Goal: Information Seeking & Learning: Check status

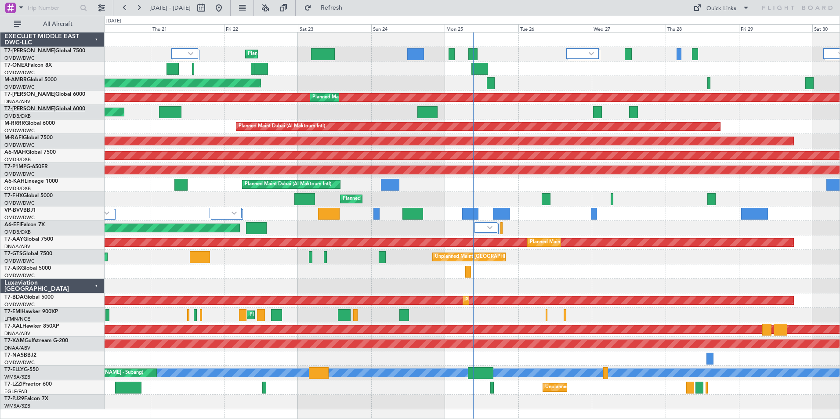
click at [28, 106] on link "T7-AZIZI Global 6000" at bounding box center [44, 108] width 81 height 5
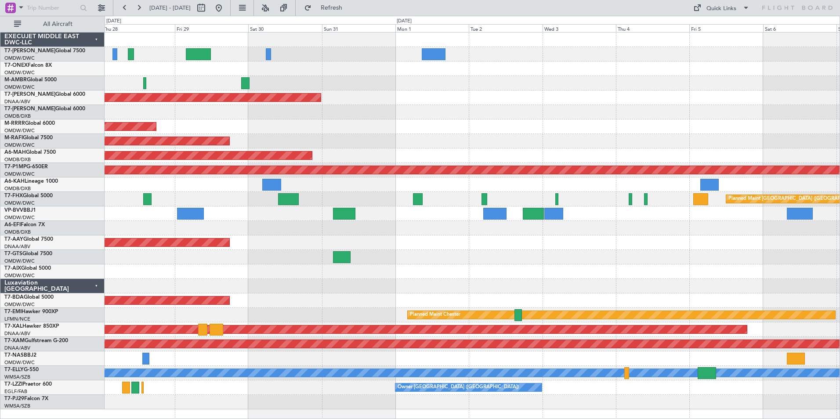
click at [130, 136] on div "Unplanned Maint [GEOGRAPHIC_DATA] (Al Maktoum Intl) Planned Maint [GEOGRAPHIC_D…" at bounding box center [472, 221] width 735 height 377
click at [264, 108] on div at bounding box center [472, 112] width 735 height 14
click at [42, 108] on link "T7-AZIZI Global 6000" at bounding box center [44, 108] width 81 height 5
click at [335, 8] on button "Refresh" at bounding box center [326, 8] width 53 height 14
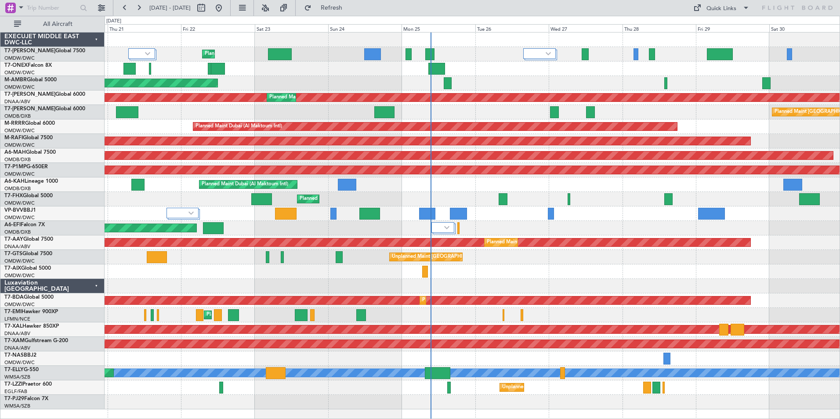
click at [677, 125] on div "Planned Maint Dubai (Al Maktoum Intl) Planned Maint Geneva ([GEOGRAPHIC_DATA]) …" at bounding box center [472, 221] width 735 height 377
click at [20, 107] on span "T7-[PERSON_NAME]" at bounding box center [29, 108] width 51 height 5
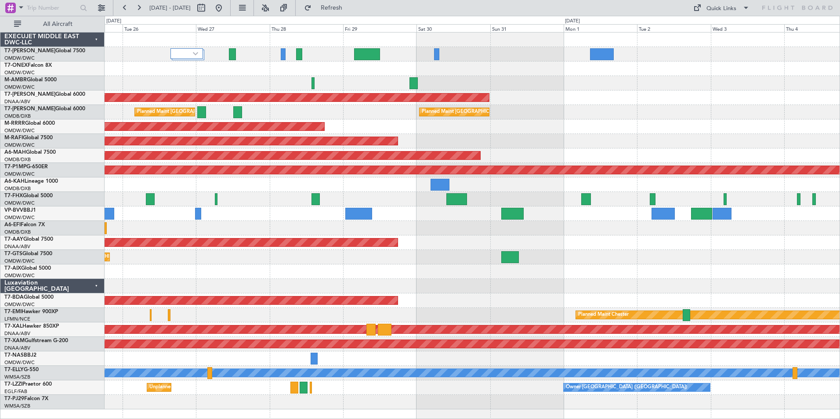
click at [56, 185] on div "Unplanned Maint [GEOGRAPHIC_DATA] (Al Maktoum Intl) Planned Maint [GEOGRAPHIC_D…" at bounding box center [420, 217] width 840 height 403
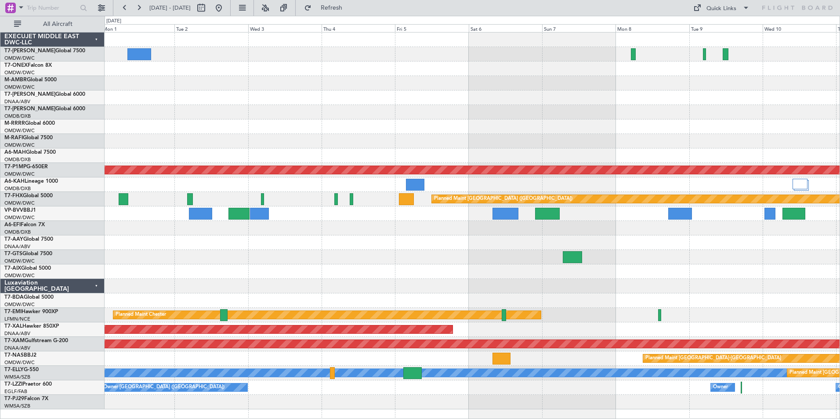
click at [136, 225] on div "Unplanned Maint [GEOGRAPHIC_DATA] (Al Maktoum Intl) Planned Maint [GEOGRAPHIC_D…" at bounding box center [472, 221] width 735 height 377
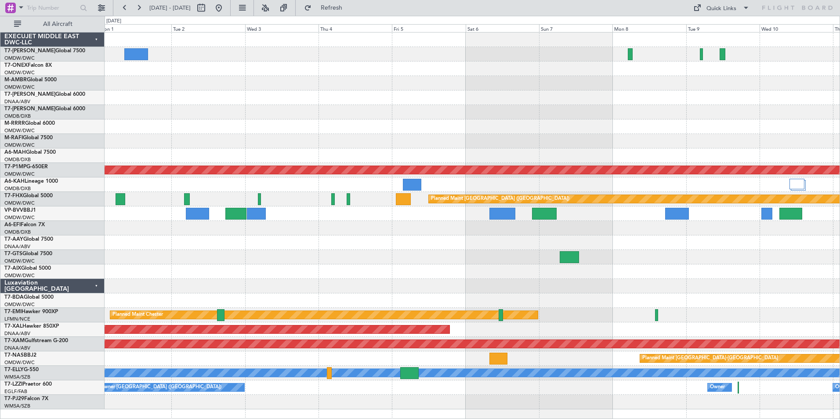
click at [164, 145] on div "Planned Maint Dubai (Al Maktoum Intl)" at bounding box center [472, 141] width 735 height 14
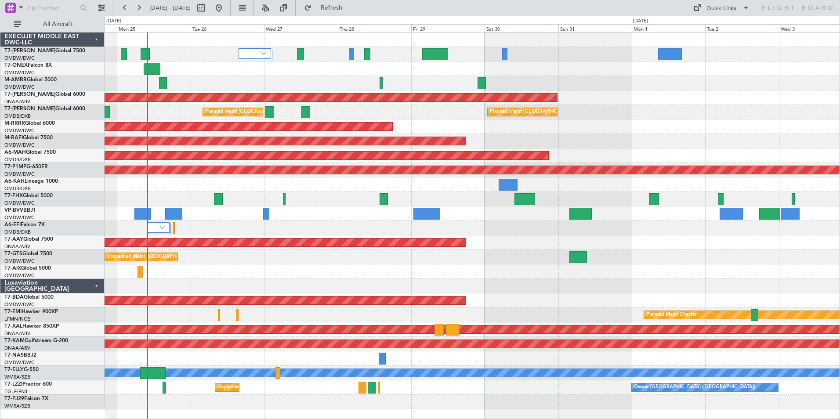
click at [137, 83] on div "Planned Maint Dubai (Al Maktoum Intl)" at bounding box center [472, 83] width 735 height 14
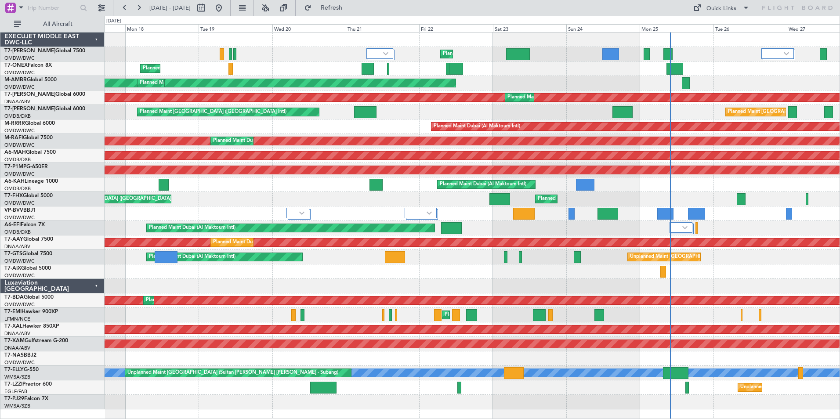
click at [707, 336] on div "Planned Maint Dubai (Al Maktoum Intl) Planned Maint Geneva ([GEOGRAPHIC_DATA]) …" at bounding box center [472, 221] width 735 height 377
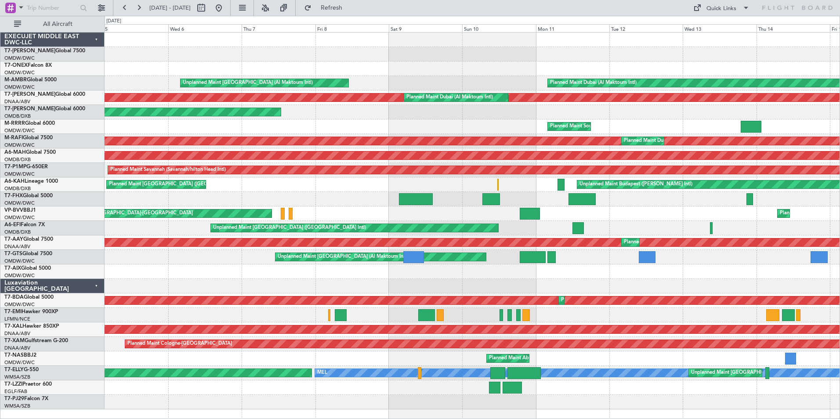
click at [832, 291] on div "Planned Maint Dubai (Al Maktoum Intl) Unplanned Maint [GEOGRAPHIC_DATA] (Al Mak…" at bounding box center [472, 221] width 735 height 377
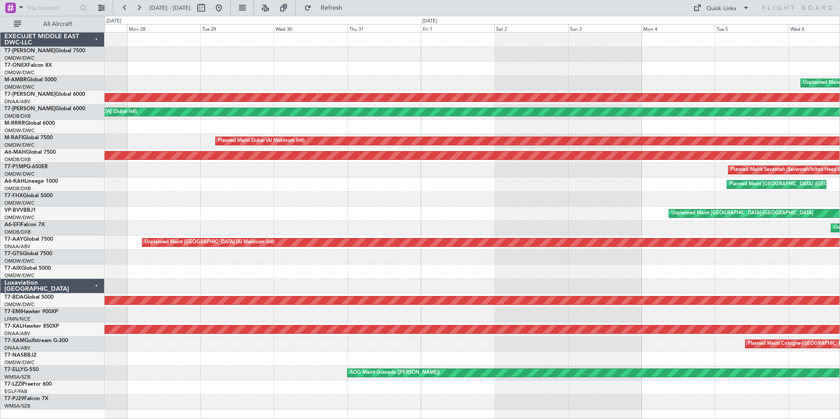
click at [836, 290] on div at bounding box center [472, 286] width 735 height 14
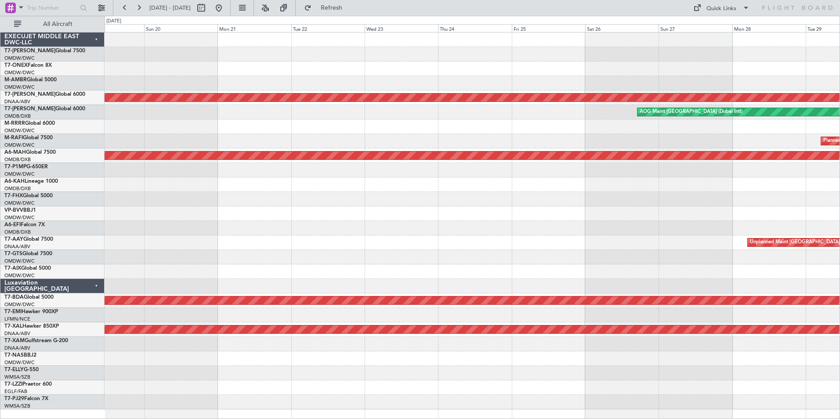
click at [836, 315] on div at bounding box center [472, 315] width 735 height 14
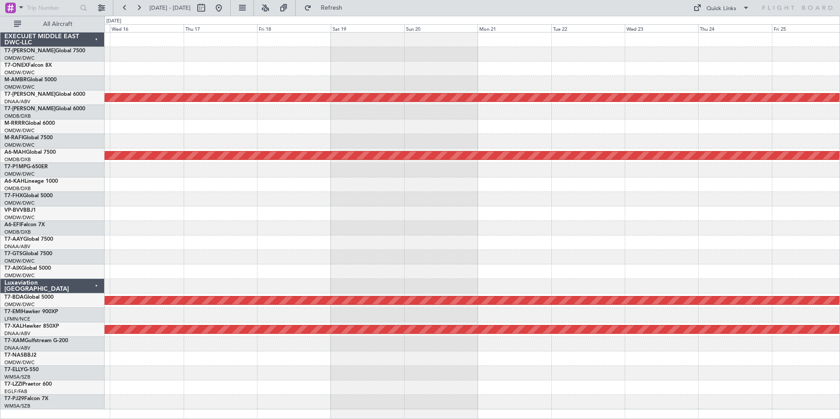
click at [777, 318] on div at bounding box center [472, 315] width 735 height 14
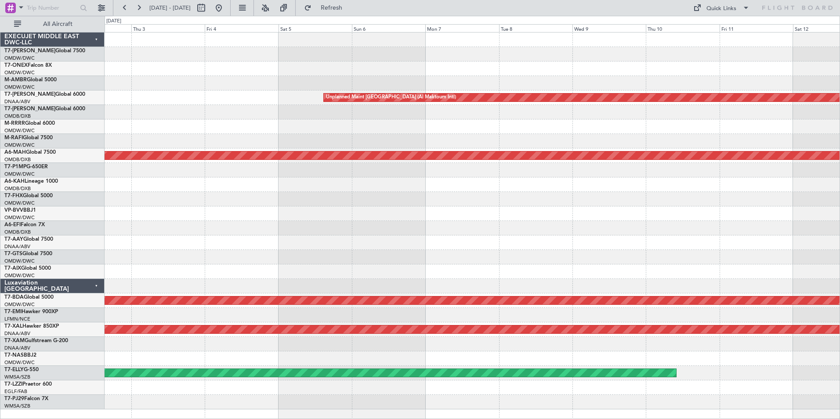
click at [812, 310] on div "Unplanned Maint [GEOGRAPHIC_DATA] (Al Maktoum Intl) Planned Maint [GEOGRAPHIC_D…" at bounding box center [472, 221] width 735 height 377
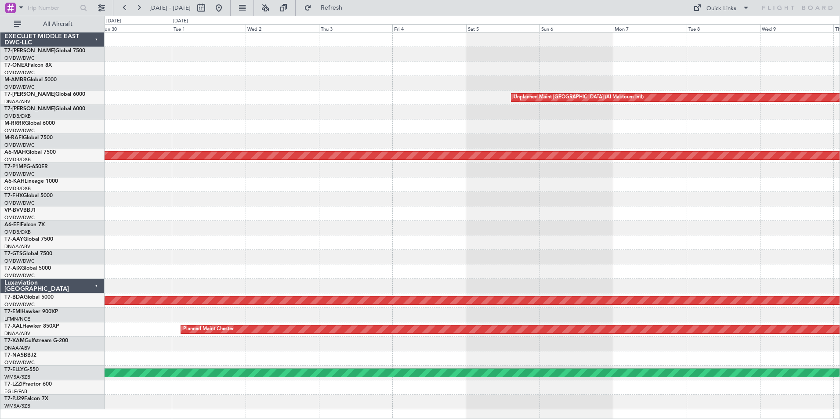
click at [836, 318] on div at bounding box center [472, 315] width 735 height 14
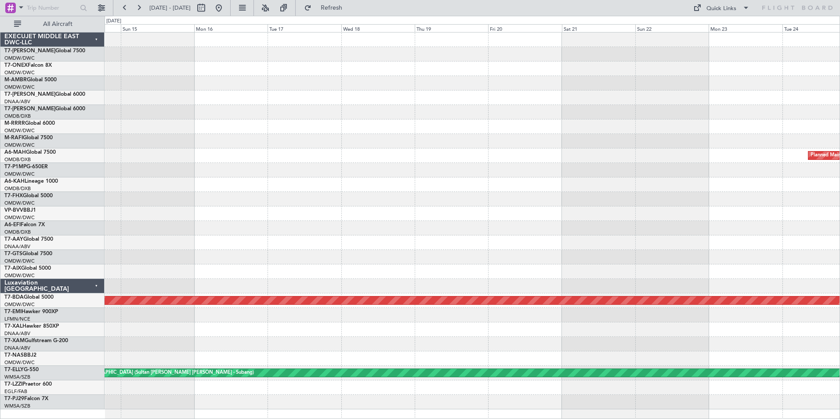
click at [794, 324] on div "Planned Maint [GEOGRAPHIC_DATA] ([GEOGRAPHIC_DATA] Intl) Planned Maint [GEOGRAP…" at bounding box center [420, 217] width 840 height 403
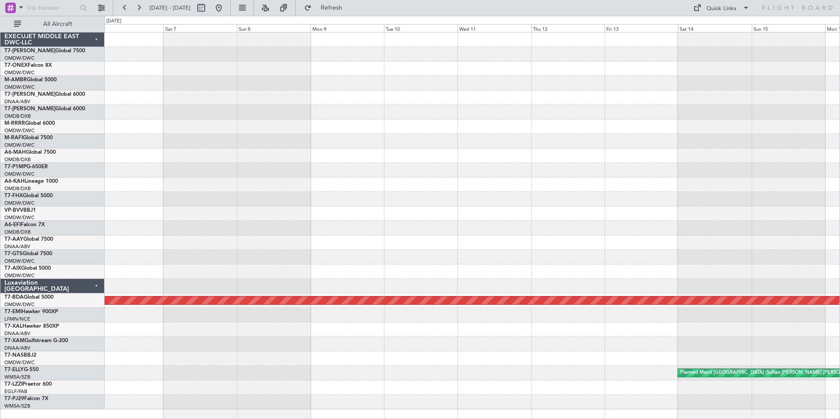
click at [776, 326] on div "Planned Maint Dubai (Al Maktoum Intl) Planned Maint [GEOGRAPHIC_DATA] (Sultan […" at bounding box center [472, 221] width 735 height 377
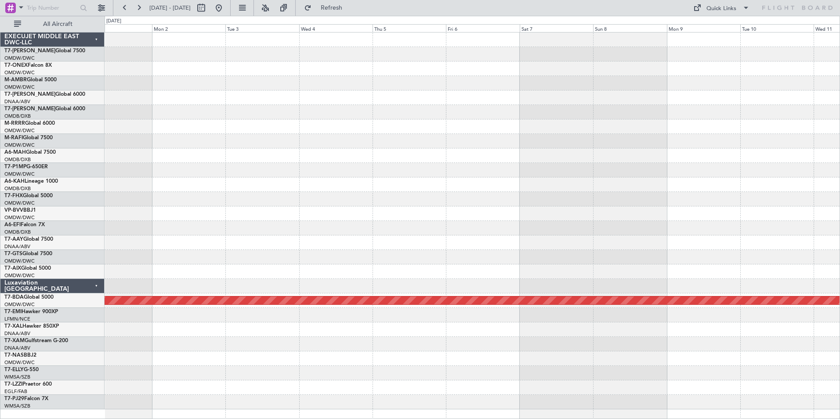
click at [778, 315] on div "Planned Maint Dubai (Al Maktoum Intl)" at bounding box center [472, 221] width 735 height 377
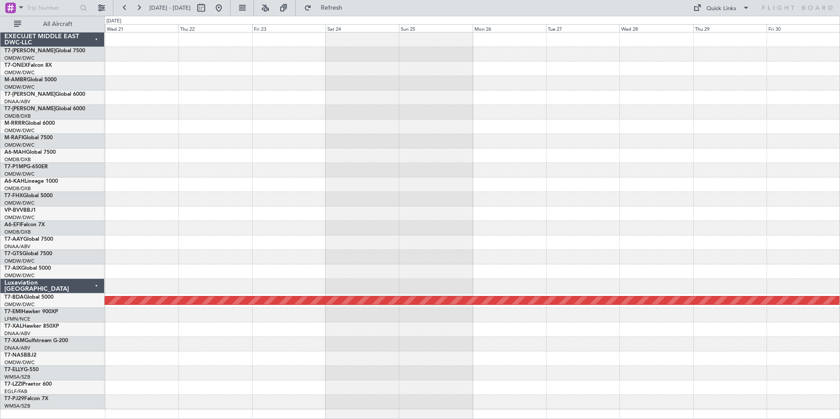
click at [837, 361] on div at bounding box center [472, 358] width 735 height 14
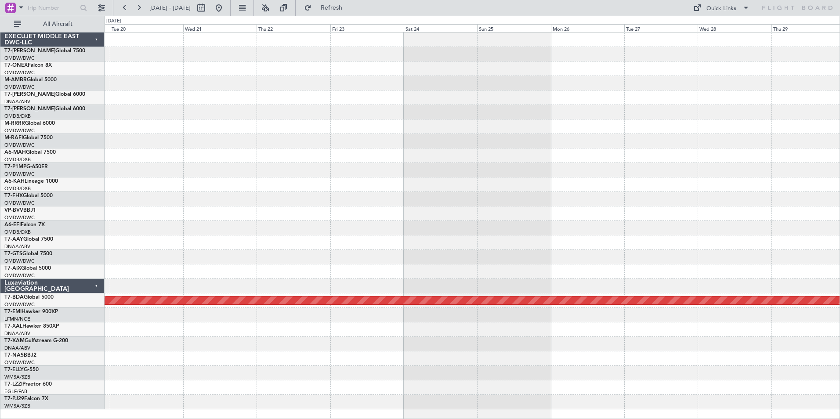
click at [838, 360] on div "Planned Maint Dubai (Al Maktoum Intl)" at bounding box center [472, 221] width 735 height 377
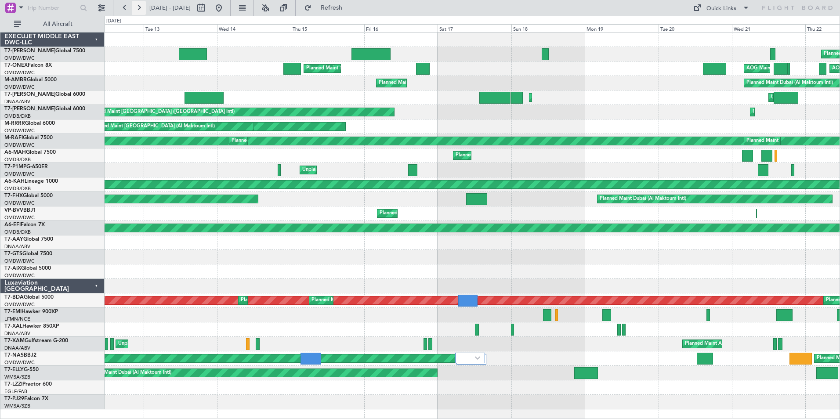
click at [138, 6] on button at bounding box center [139, 8] width 14 height 14
